Goal: Complete application form

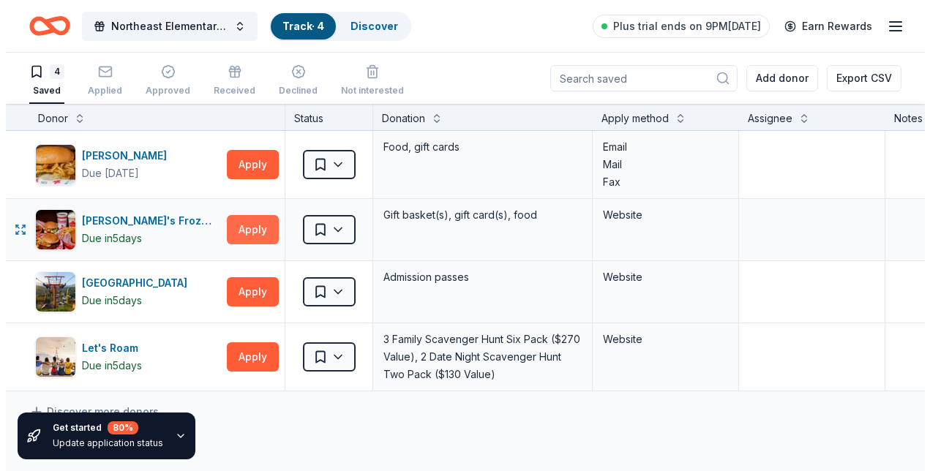
scroll to position [0, 1]
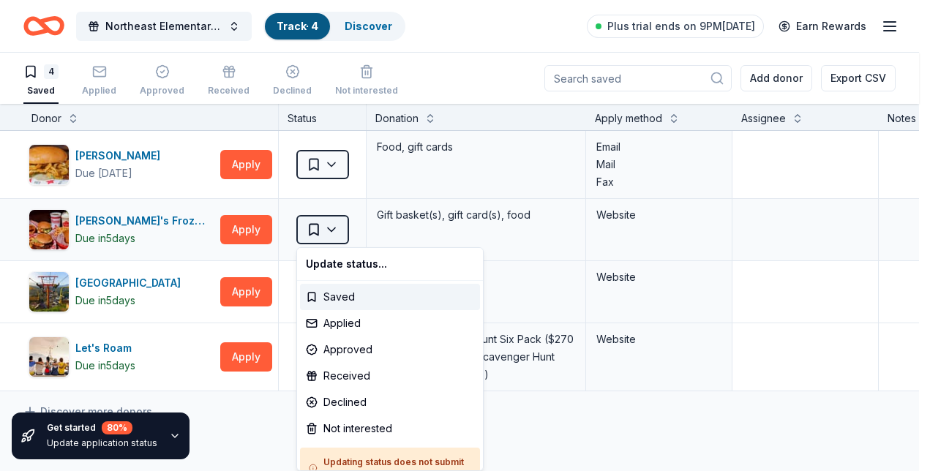
click at [326, 233] on html "Northeast Elementary School Fall Festival Track · 4 Discover Plus trial ends on…" at bounding box center [465, 235] width 930 height 471
click at [328, 310] on div "Applied" at bounding box center [390, 323] width 180 height 26
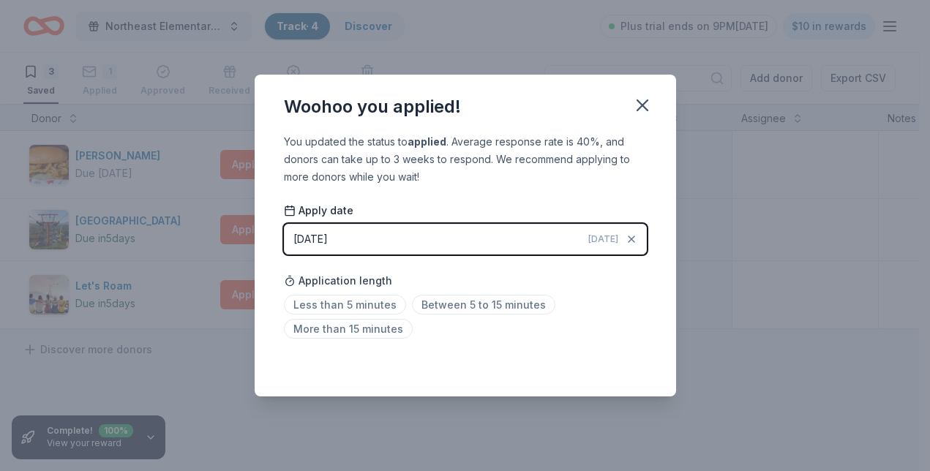
click at [395, 242] on button "[DATE] [DATE]" at bounding box center [465, 239] width 363 height 31
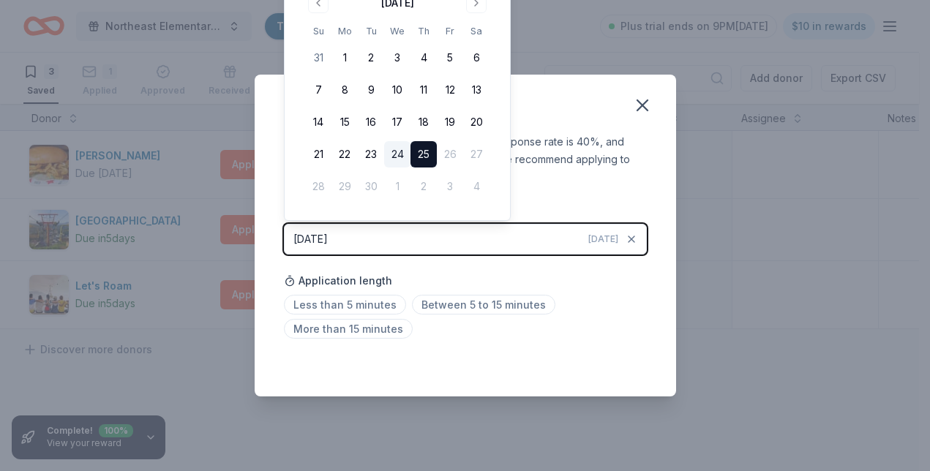
click at [396, 155] on button "24" at bounding box center [397, 154] width 26 height 26
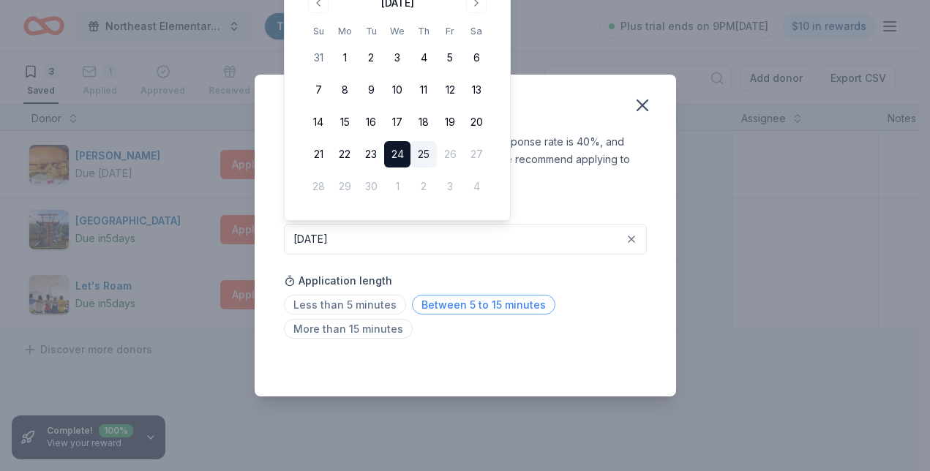
click at [429, 307] on span "Between 5 to 15 minutes" at bounding box center [483, 305] width 143 height 20
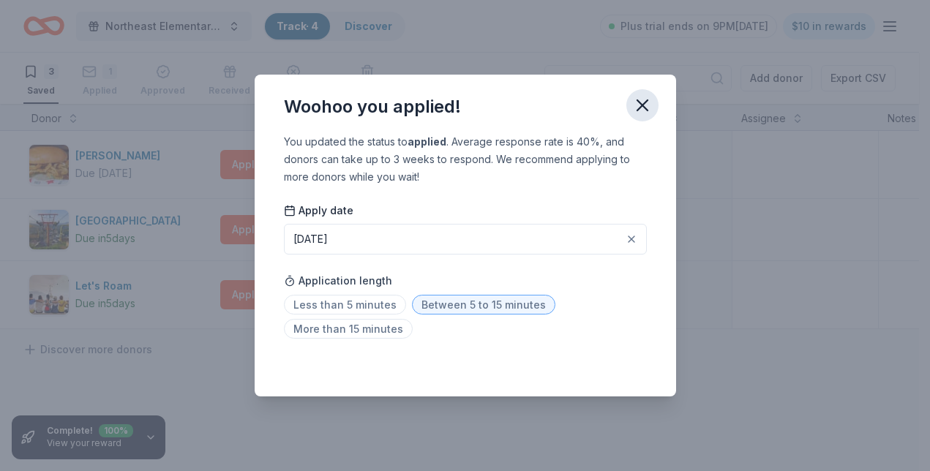
click at [637, 115] on icon "button" at bounding box center [642, 105] width 20 height 20
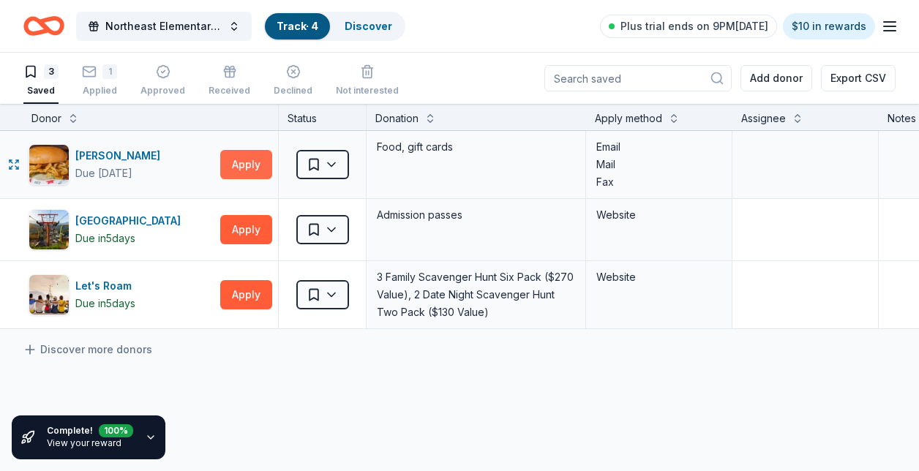
click at [238, 168] on button "Apply" at bounding box center [246, 164] width 52 height 29
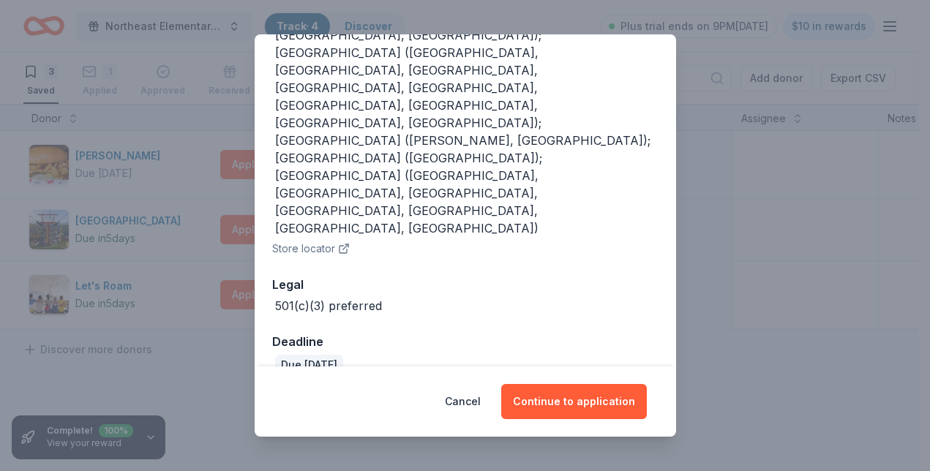
scroll to position [0, 0]
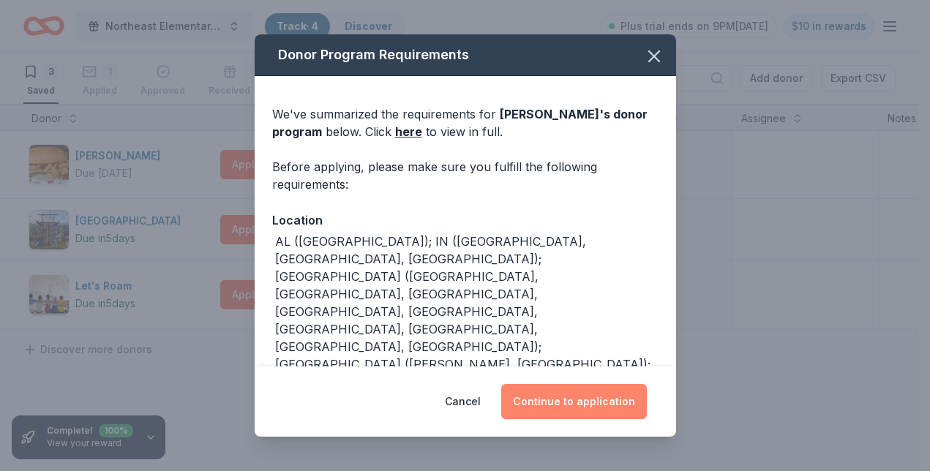
click at [568, 397] on button "Continue to application" at bounding box center [574, 401] width 146 height 35
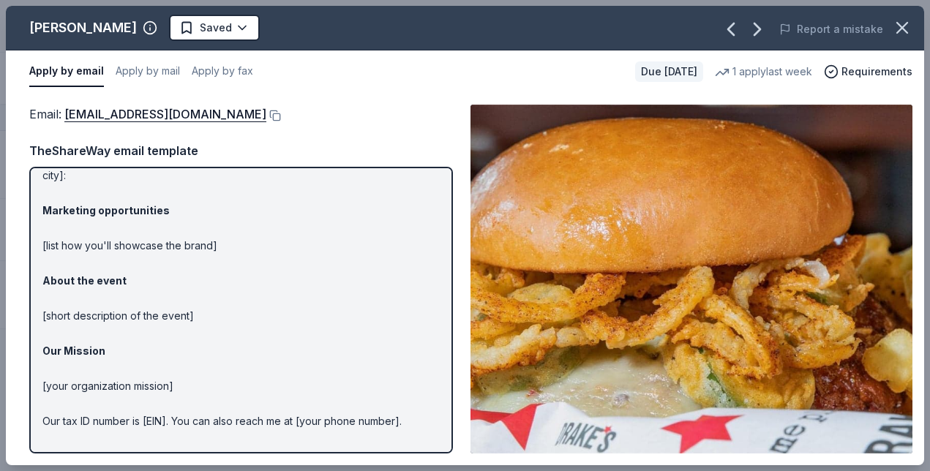
scroll to position [126, 0]
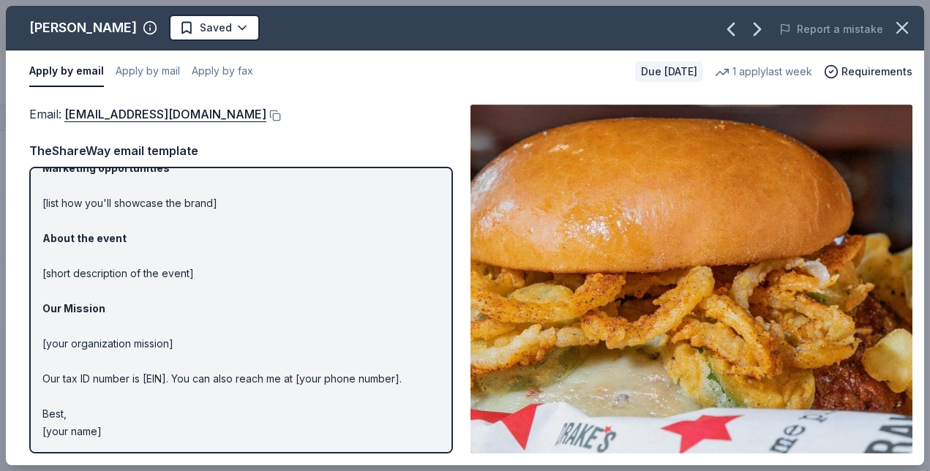
click at [166, 407] on p "Hi [name/there], I am [your name] from [your org]. We are seeking [requested it…" at bounding box center [240, 247] width 397 height 386
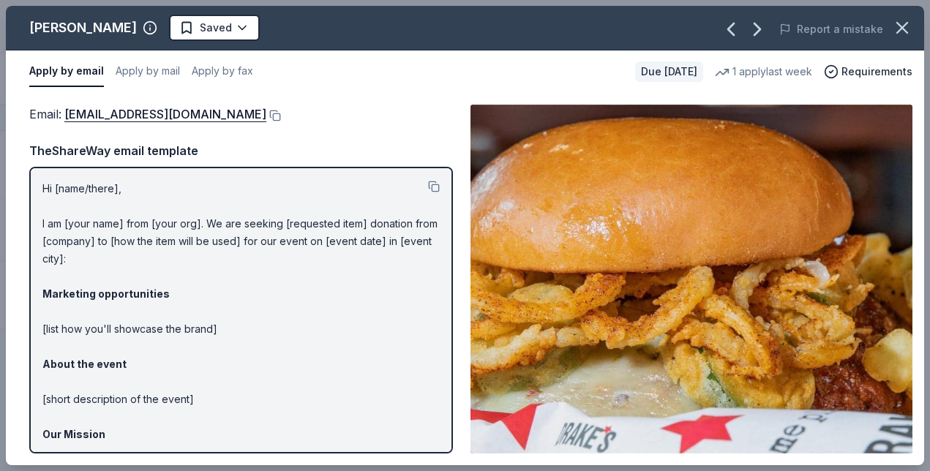
drag, startPoint x: 40, startPoint y: 189, endPoint x: 99, endPoint y: 288, distance: 115.2
click at [99, 288] on div "Hi [name/there], I am [your name] from [your org]. We are seeking [requested it…" at bounding box center [241, 310] width 424 height 287
click at [428, 193] on div at bounding box center [434, 189] width 12 height 18
click at [428, 189] on button at bounding box center [434, 187] width 12 height 12
click at [266, 111] on button at bounding box center [273, 116] width 15 height 12
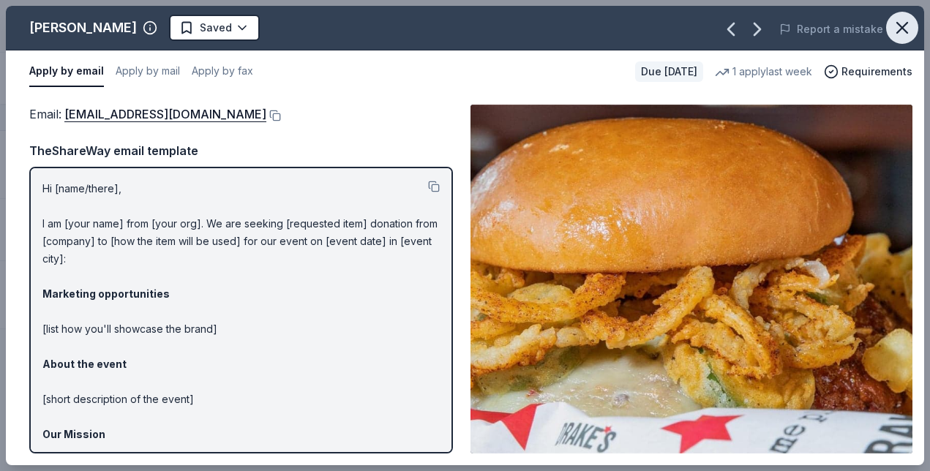
click at [898, 33] on icon "button" at bounding box center [902, 28] width 10 height 10
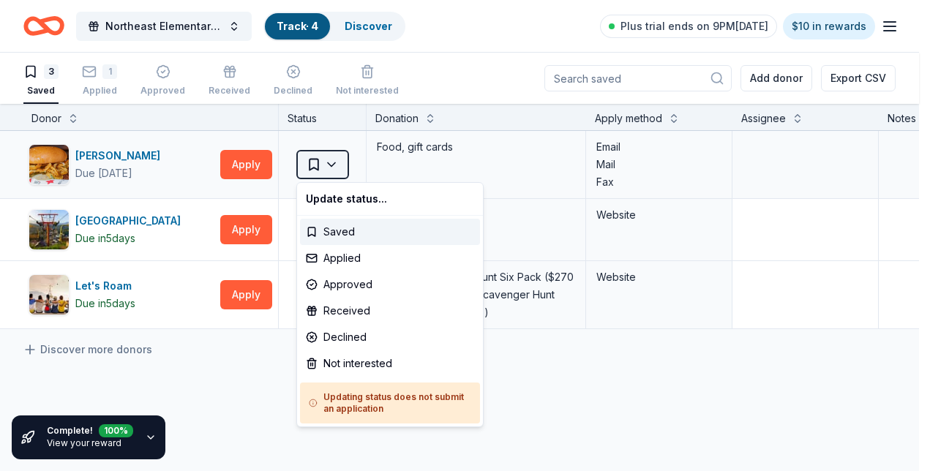
click at [337, 164] on html "Northeast Elementary School Fall Festival Track · 4 Discover Plus trial ends on…" at bounding box center [465, 235] width 930 height 471
click at [339, 251] on div "Applied" at bounding box center [390, 258] width 180 height 26
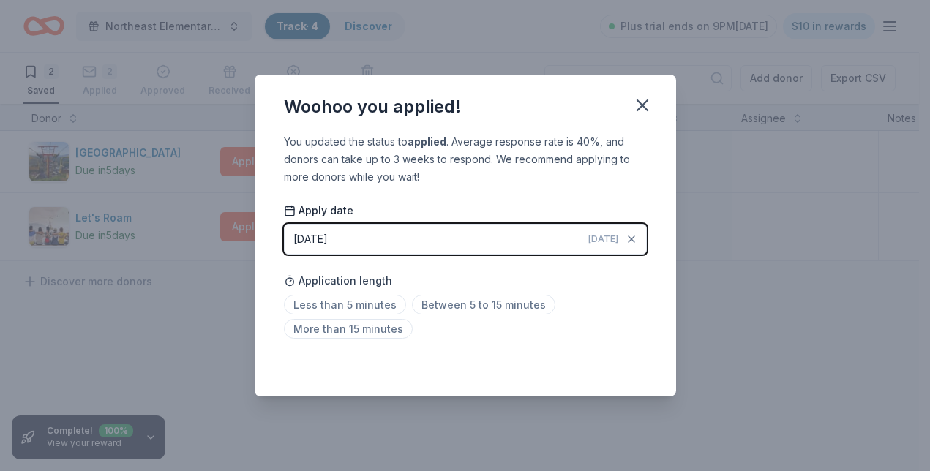
click at [448, 242] on button "[DATE] [DATE]" at bounding box center [465, 239] width 363 height 31
click at [460, 356] on div "Saved" at bounding box center [465, 365] width 363 height 18
click at [448, 308] on span "Between 5 to 15 minutes" at bounding box center [483, 305] width 143 height 20
click at [650, 105] on icon "button" at bounding box center [642, 105] width 20 height 20
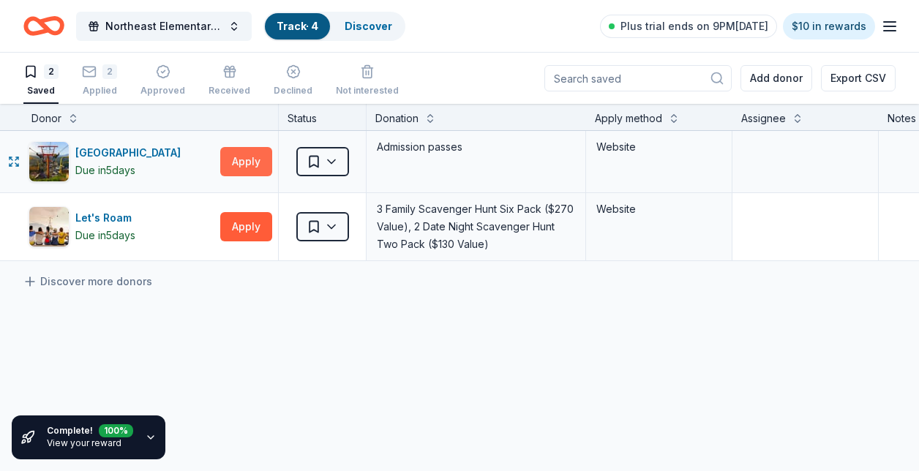
click at [233, 159] on button "Apply" at bounding box center [246, 161] width 52 height 29
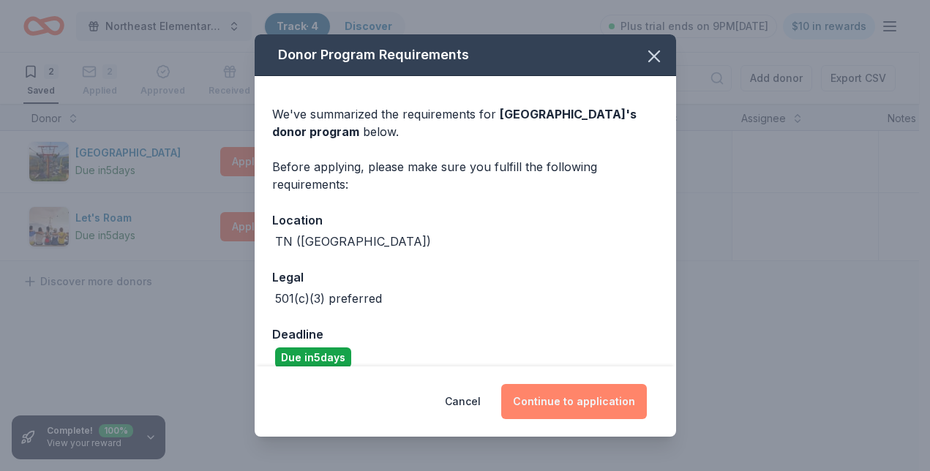
click at [574, 404] on button "Continue to application" at bounding box center [574, 401] width 146 height 35
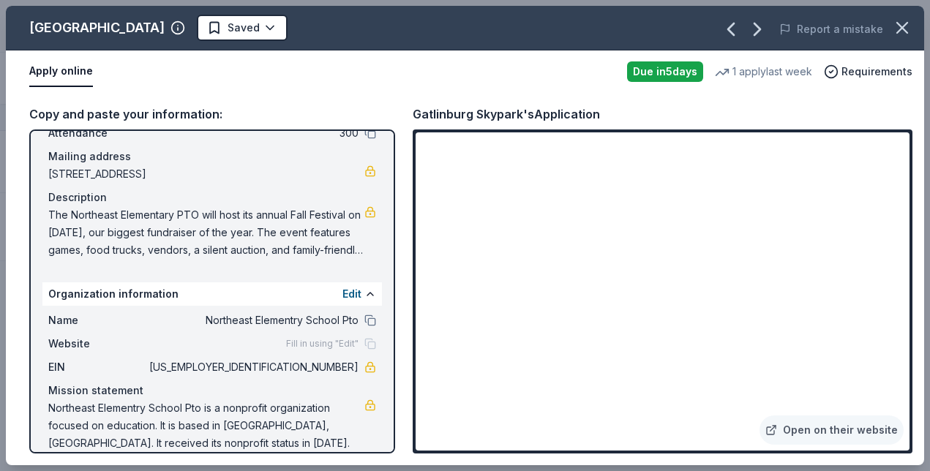
scroll to position [112, 0]
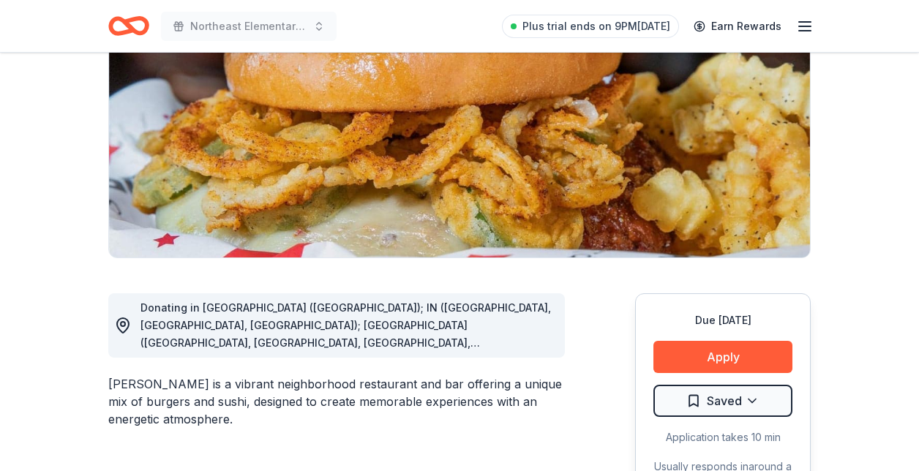
scroll to position [189, 0]
